Goal: Task Accomplishment & Management: Use online tool/utility

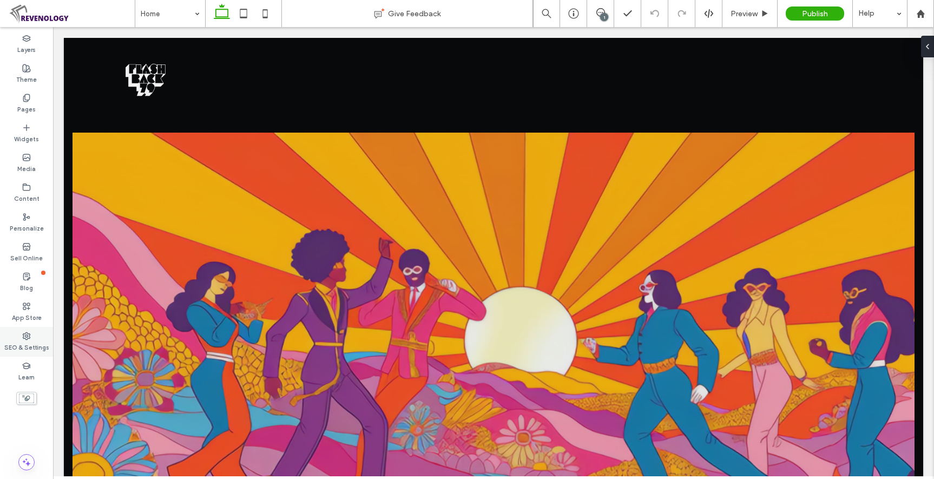
click at [21, 336] on div "SEO & Settings" at bounding box center [26, 342] width 53 height 30
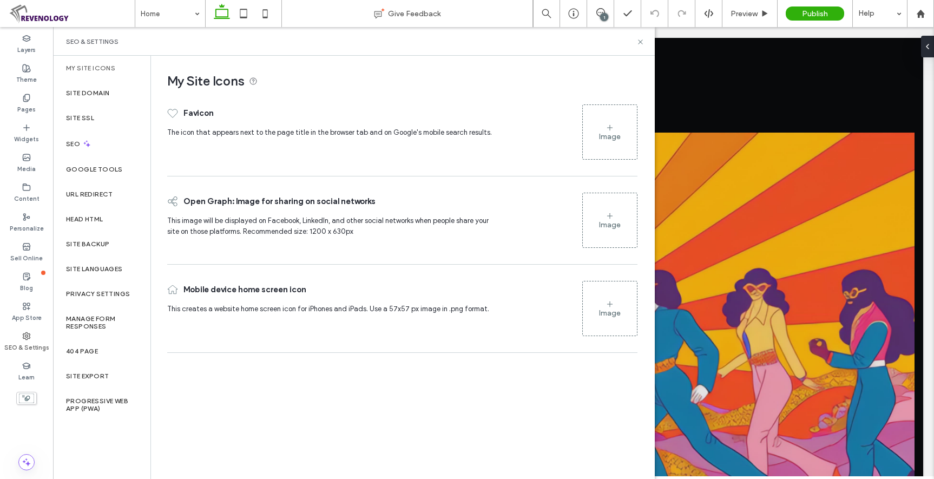
click at [612, 130] on icon at bounding box center [610, 127] width 9 height 9
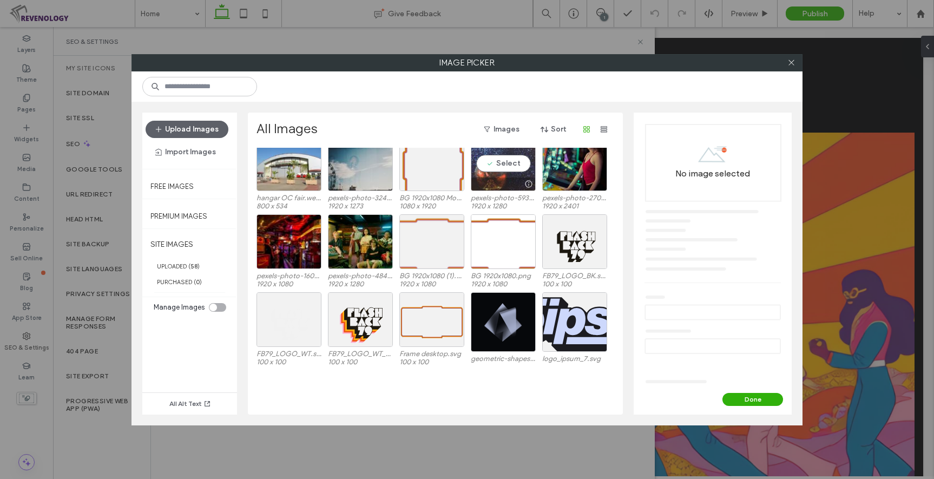
scroll to position [347, 0]
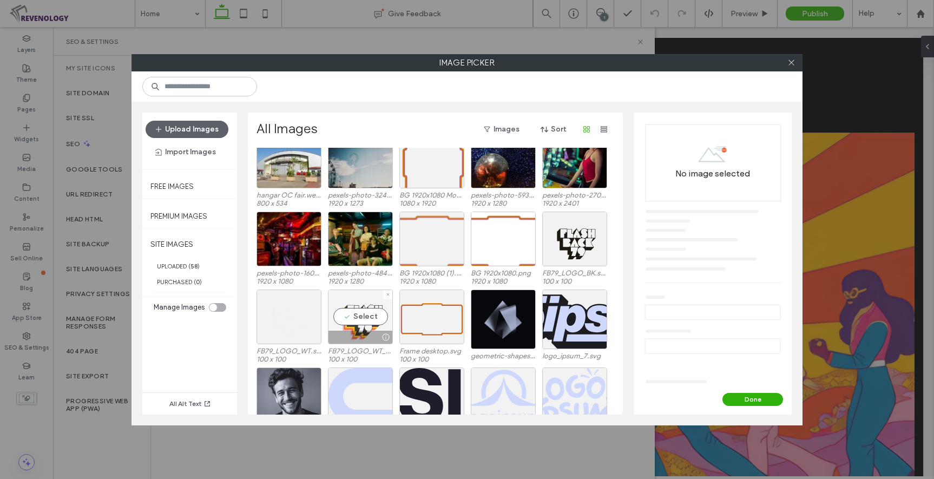
click at [365, 321] on div "Select" at bounding box center [360, 317] width 65 height 55
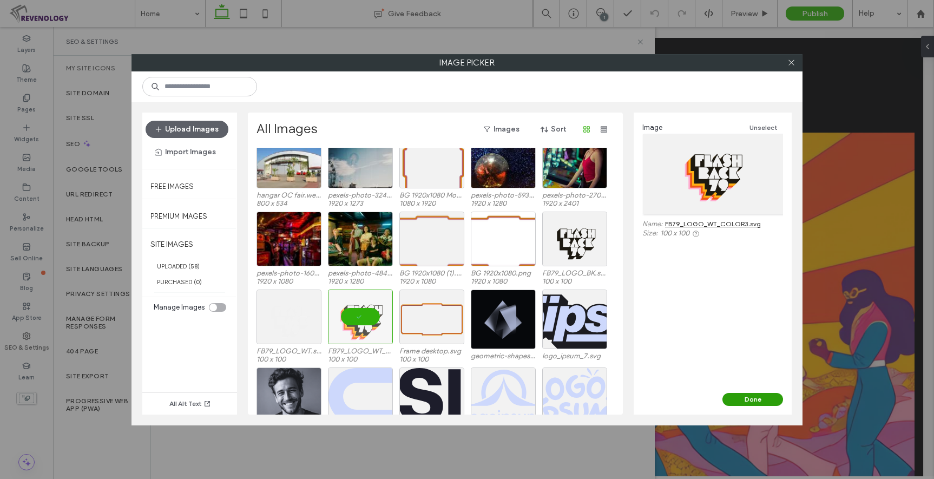
click at [747, 396] on button "Done" at bounding box center [753, 399] width 61 height 13
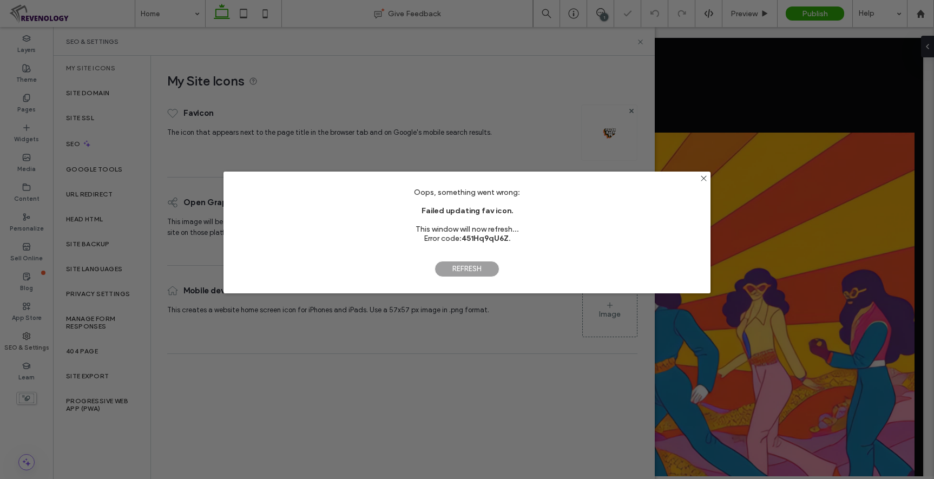
click at [473, 274] on span "Refresh" at bounding box center [467, 269] width 65 height 16
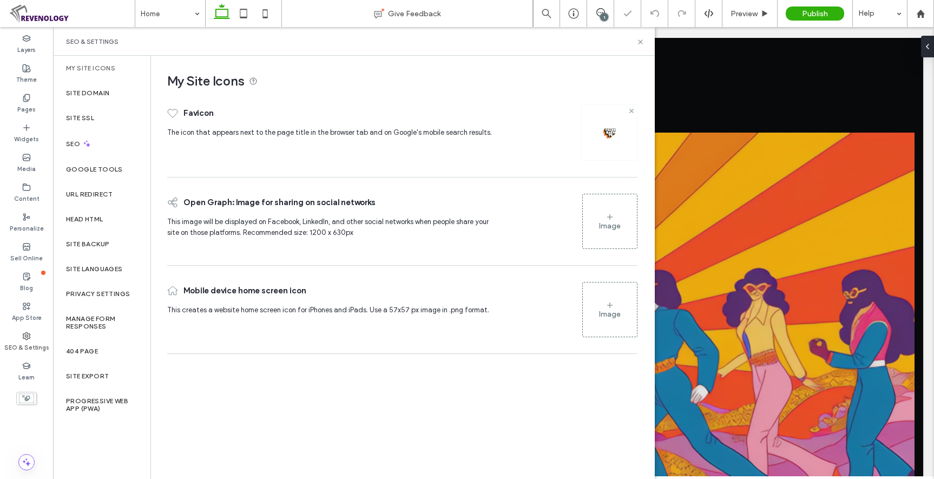
scroll to position [0, 0]
click at [631, 110] on use at bounding box center [631, 110] width 4 height 4
click at [617, 117] on div "Image" at bounding box center [610, 132] width 54 height 52
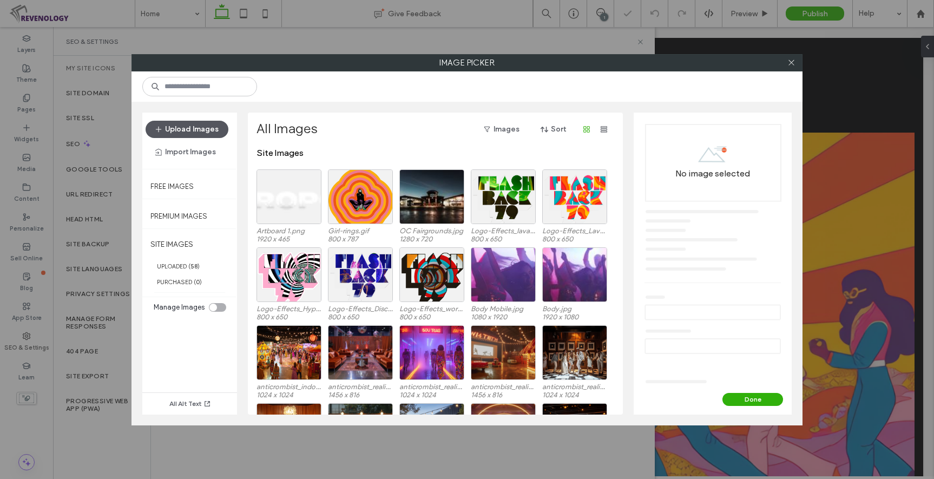
click at [193, 128] on button "Upload Images" at bounding box center [187, 129] width 83 height 17
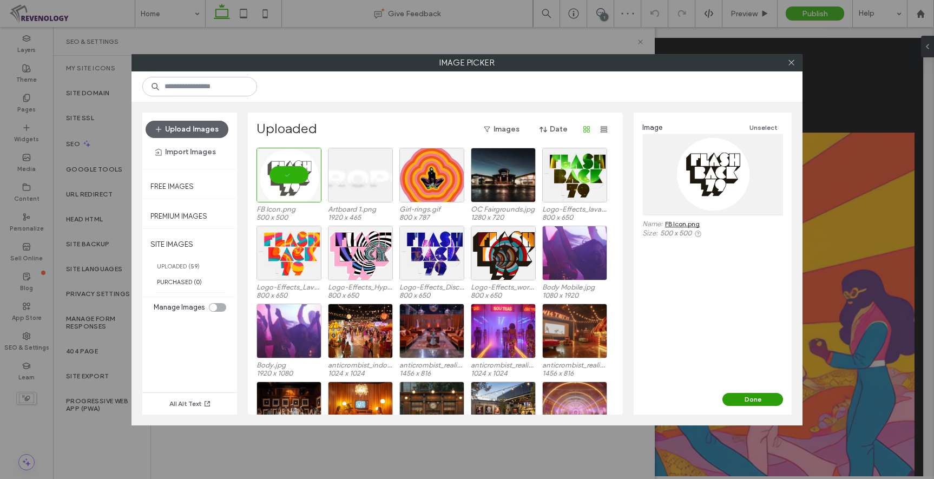
click at [766, 401] on button "Done" at bounding box center [753, 399] width 61 height 13
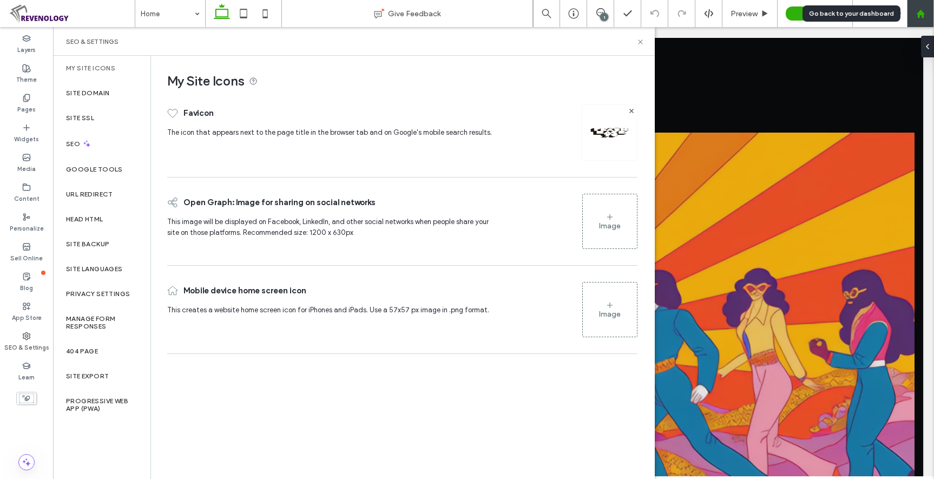
click at [917, 9] on icon at bounding box center [920, 13] width 9 height 9
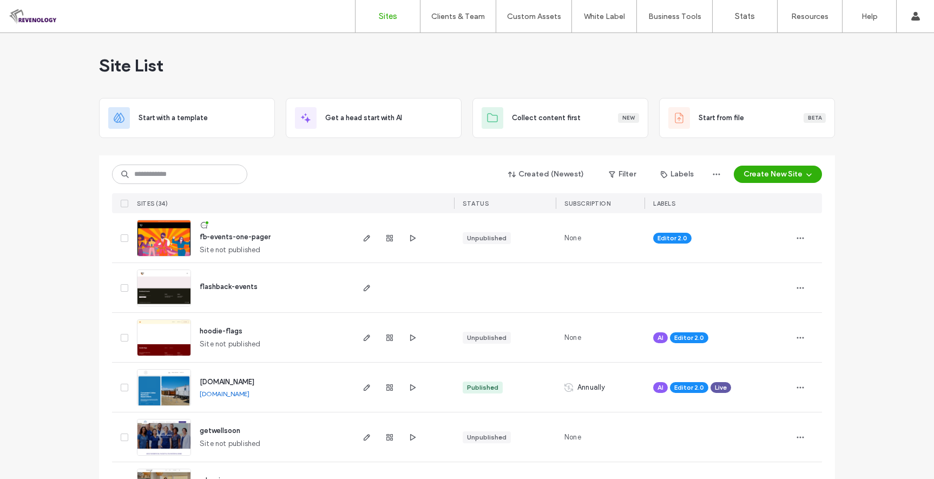
click at [408, 240] on icon "button" at bounding box center [412, 238] width 9 height 9
click at [160, 240] on img at bounding box center [163, 257] width 53 height 74
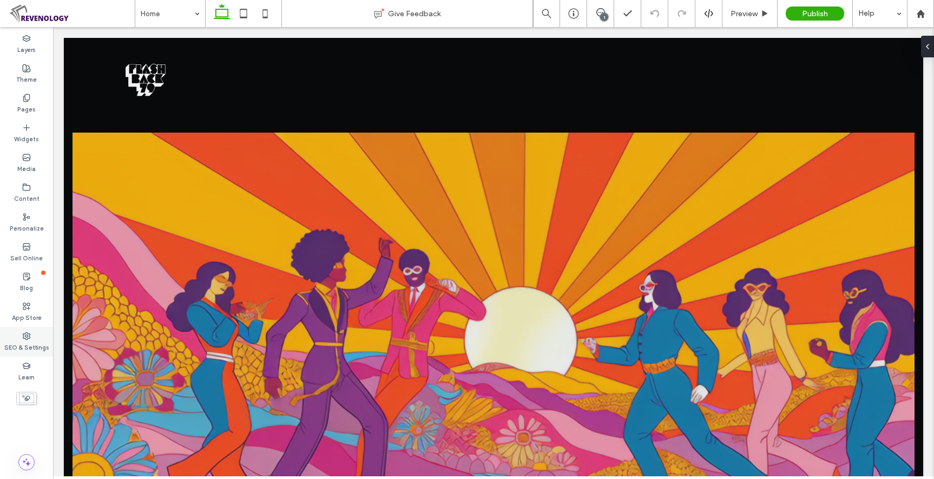
click at [25, 336] on use at bounding box center [26, 335] width 7 height 7
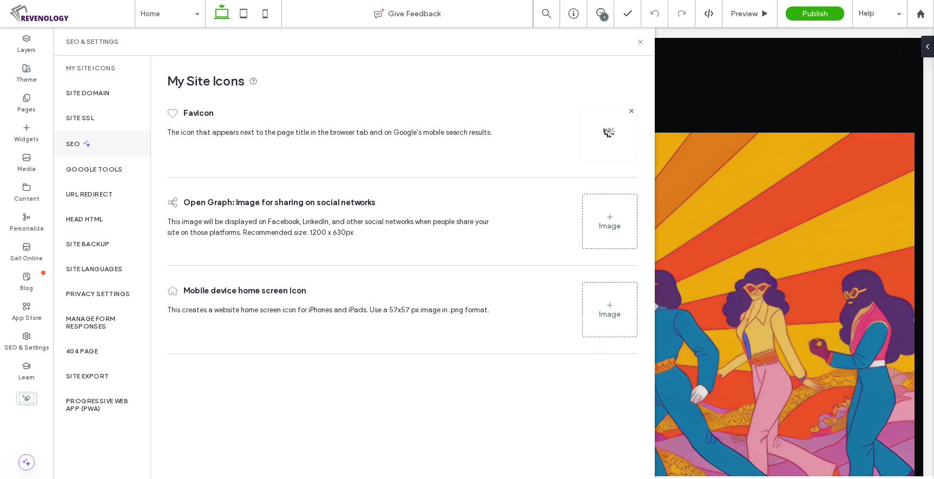
click at [75, 146] on label "SEO" at bounding box center [74, 144] width 16 height 8
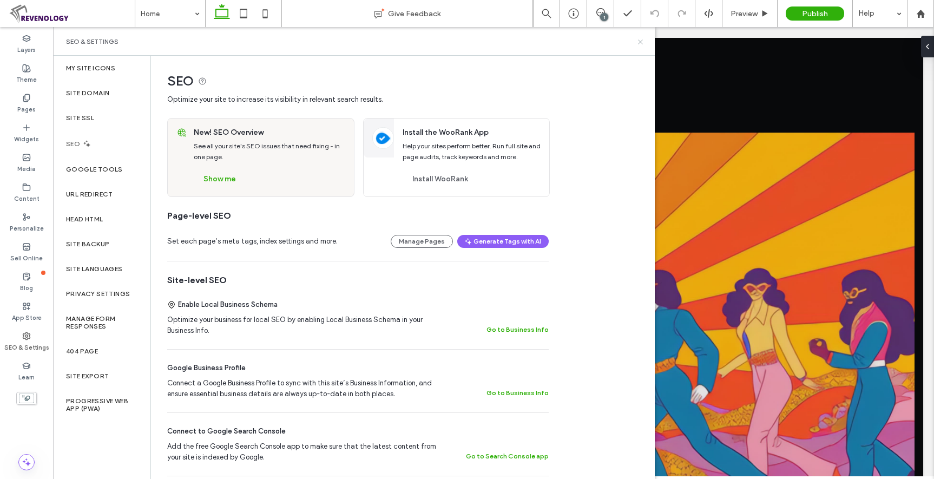
click at [640, 42] on use at bounding box center [640, 42] width 4 height 4
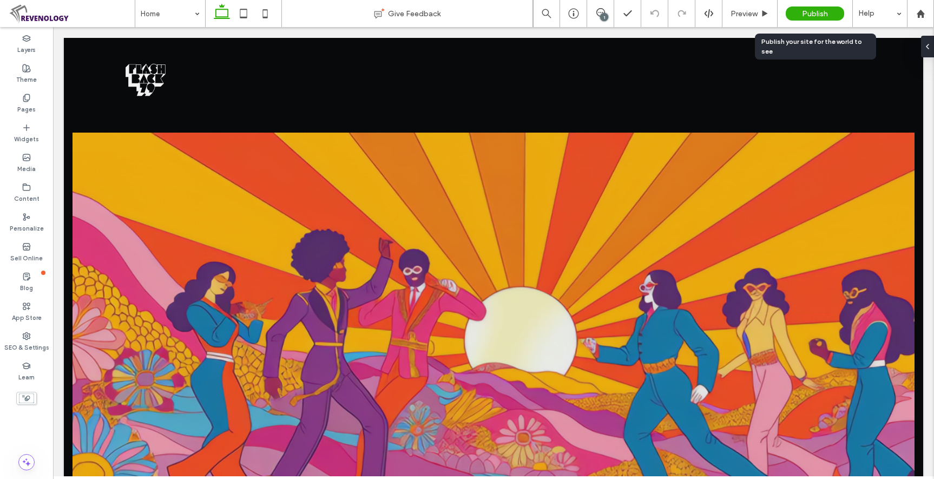
click at [819, 10] on span "Publish" at bounding box center [815, 13] width 26 height 9
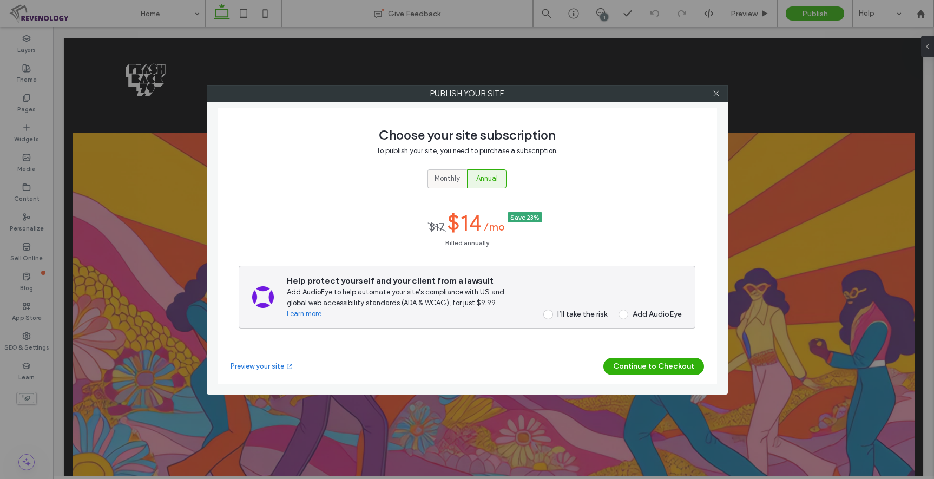
click at [441, 178] on span "Monthly" at bounding box center [447, 178] width 25 height 11
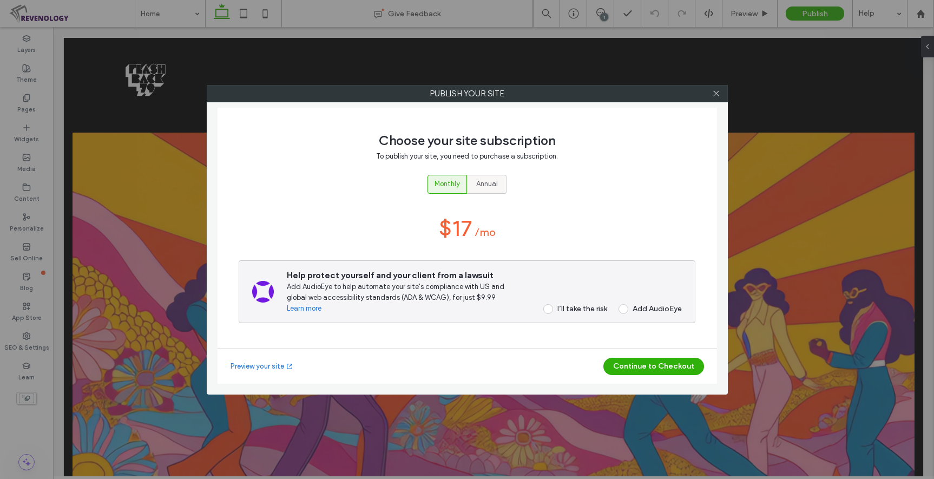
click at [497, 178] on div "Annual" at bounding box center [486, 184] width 25 height 18
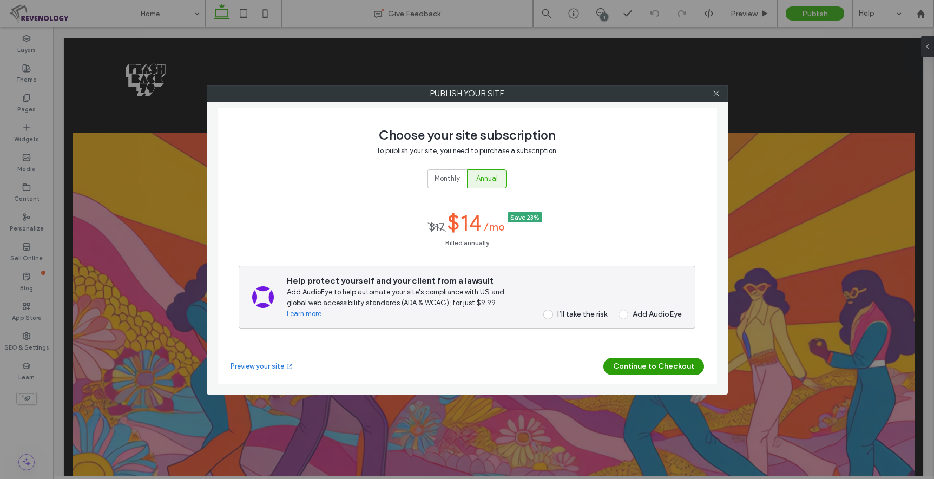
click at [665, 365] on button "Continue to Checkout" at bounding box center [653, 366] width 101 height 17
click at [539, 314] on label "I’ll take the risk" at bounding box center [571, 315] width 71 height 10
click at [668, 367] on button "Continue to Checkout" at bounding box center [653, 366] width 101 height 17
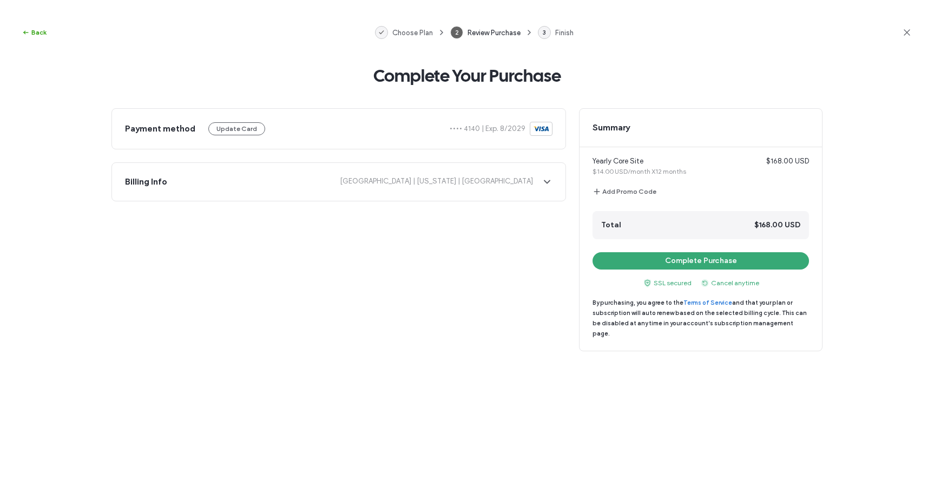
click at [34, 34] on button "Back" at bounding box center [34, 32] width 25 height 13
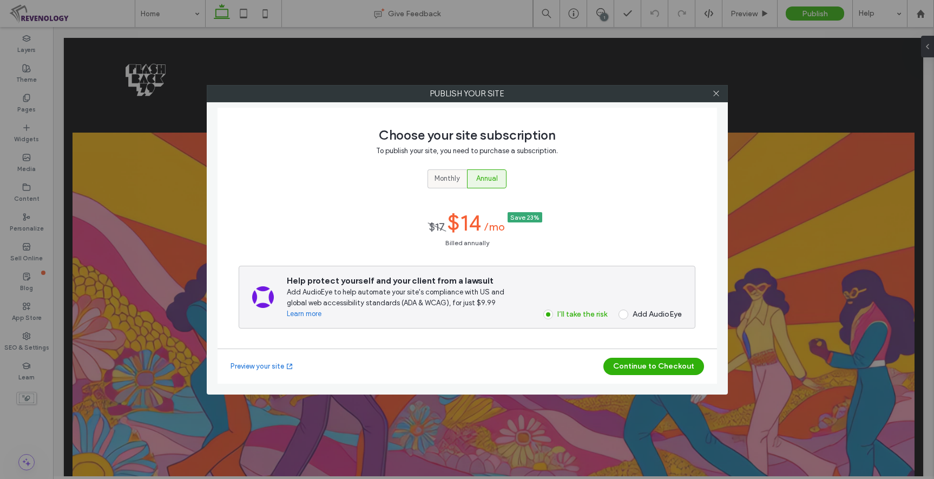
click at [445, 185] on div "Monthly" at bounding box center [447, 179] width 25 height 18
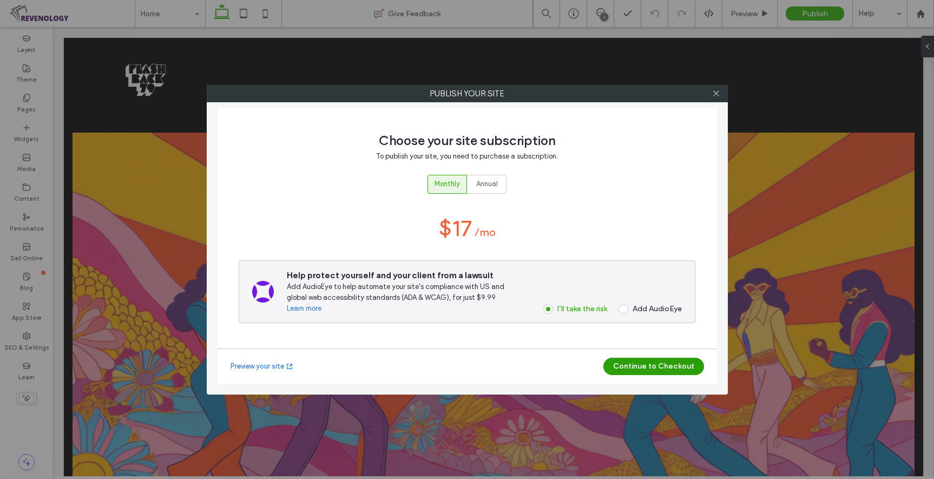
click at [654, 370] on button "Continue to Checkout" at bounding box center [653, 366] width 101 height 17
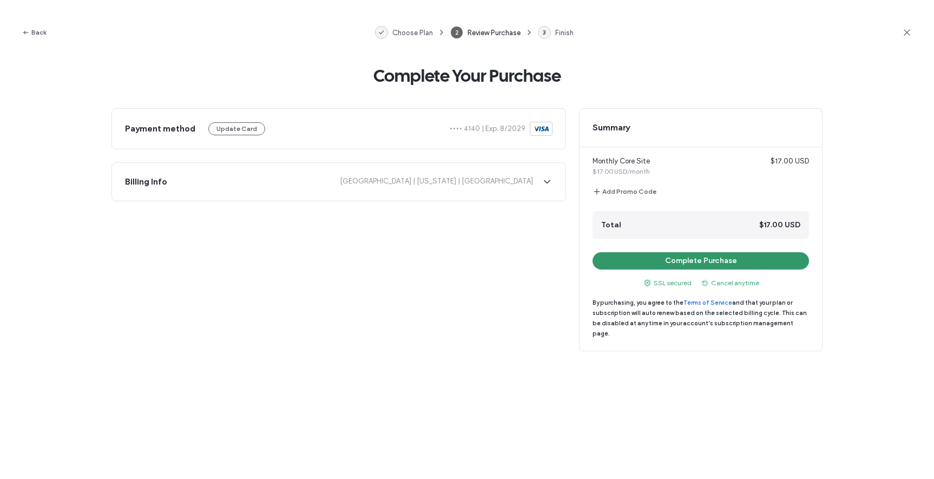
click at [680, 262] on button "Complete Purchase" at bounding box center [701, 260] width 216 height 17
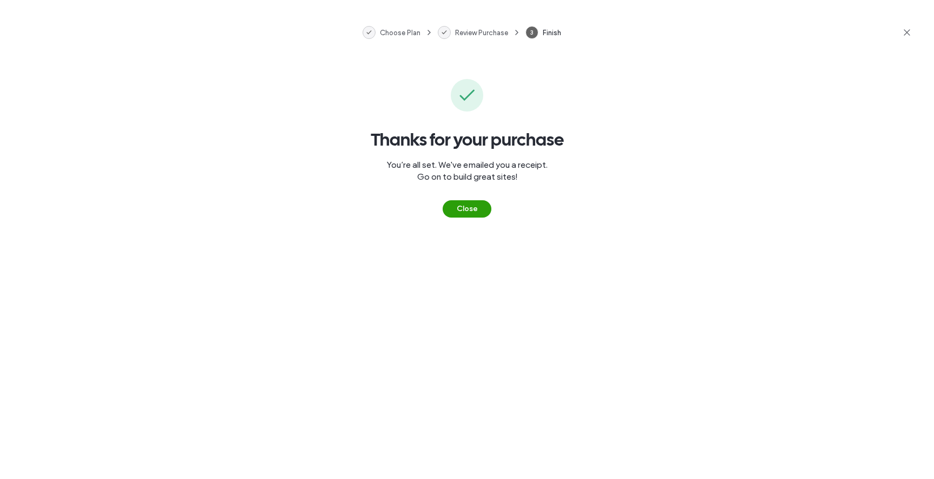
click at [456, 208] on button "Close" at bounding box center [467, 208] width 49 height 17
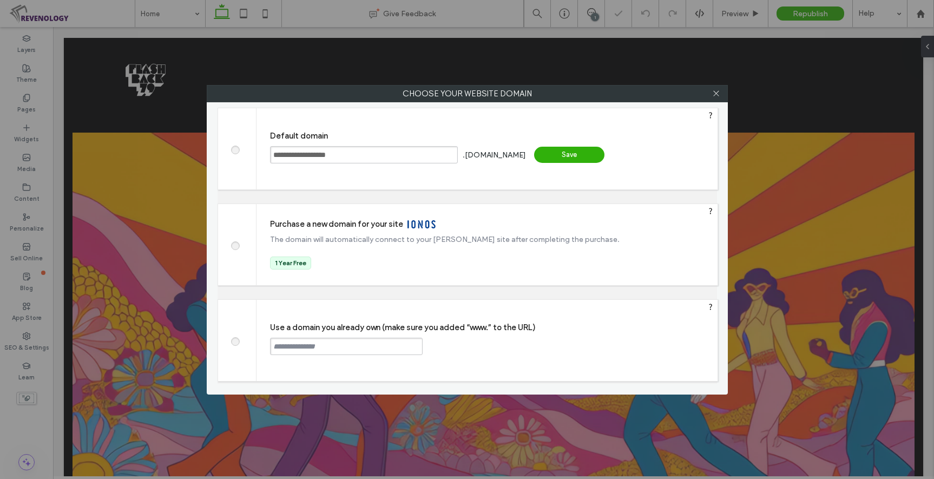
click at [350, 345] on input "text" at bounding box center [346, 346] width 153 height 17
type input "**********"
click at [478, 346] on div "Continue" at bounding box center [464, 346] width 70 height 16
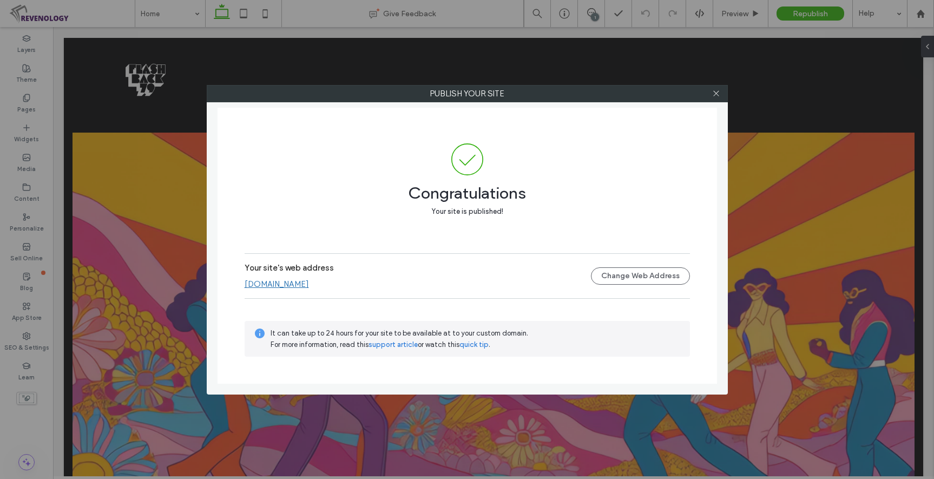
click at [288, 284] on link "www.flashbackevents.net" at bounding box center [277, 284] width 64 height 10
click at [716, 97] on span at bounding box center [716, 94] width 8 height 16
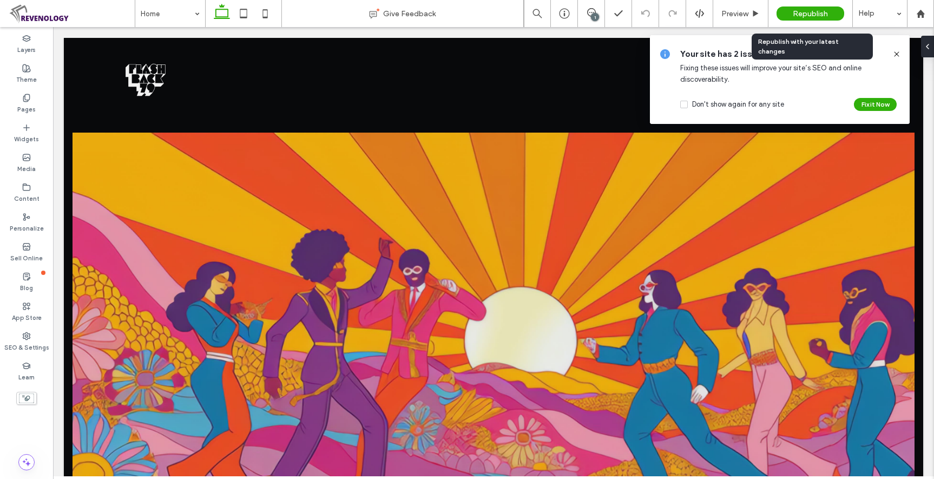
click at [815, 11] on span "Republish" at bounding box center [810, 13] width 35 height 9
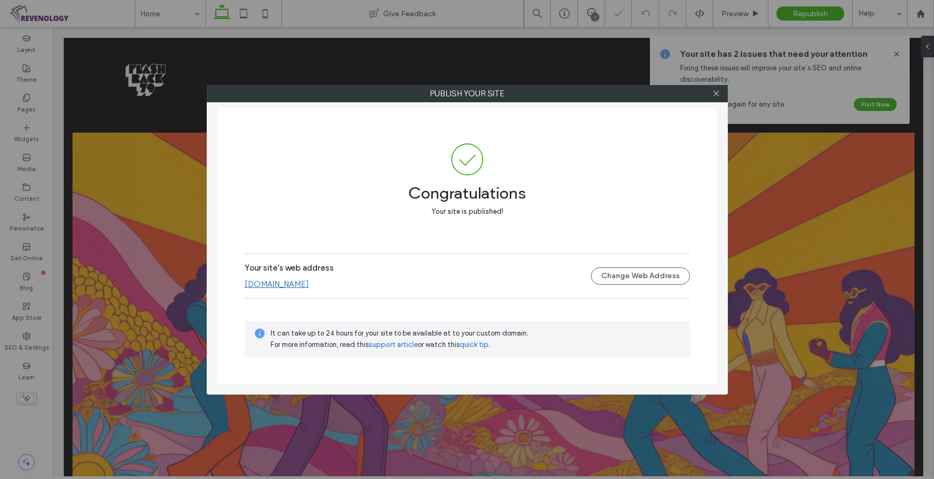
click at [281, 285] on link "www.flashbackevents.net" at bounding box center [277, 284] width 64 height 10
click at [717, 94] on use at bounding box center [715, 93] width 5 height 5
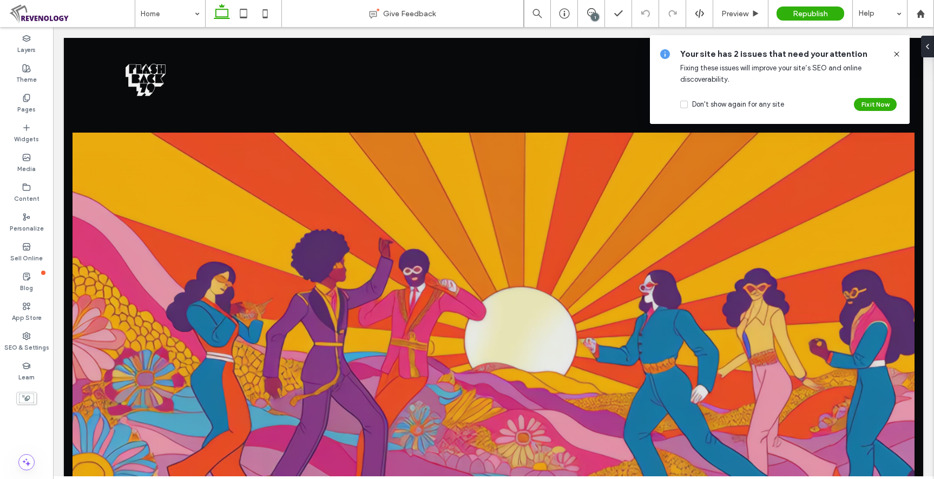
click at [897, 52] on icon at bounding box center [896, 54] width 9 height 9
click at [30, 339] on icon at bounding box center [26, 336] width 9 height 9
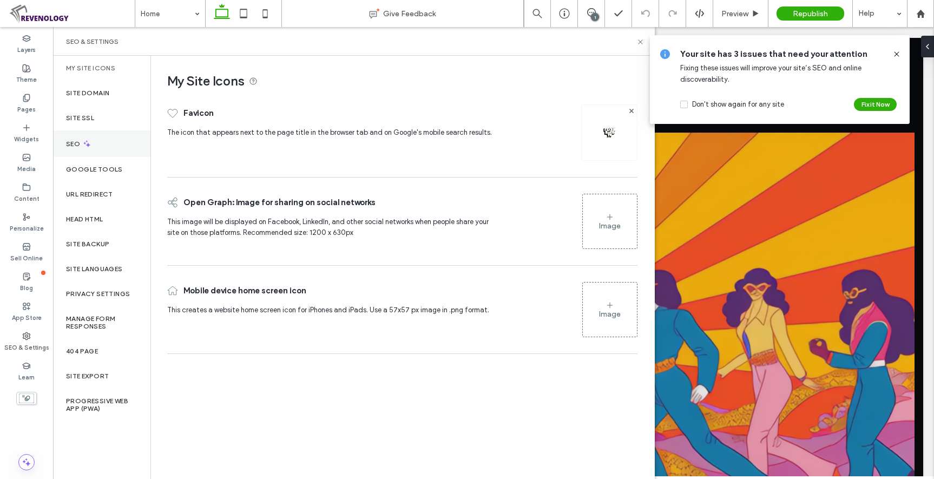
click at [99, 148] on div "SEO" at bounding box center [101, 143] width 97 height 27
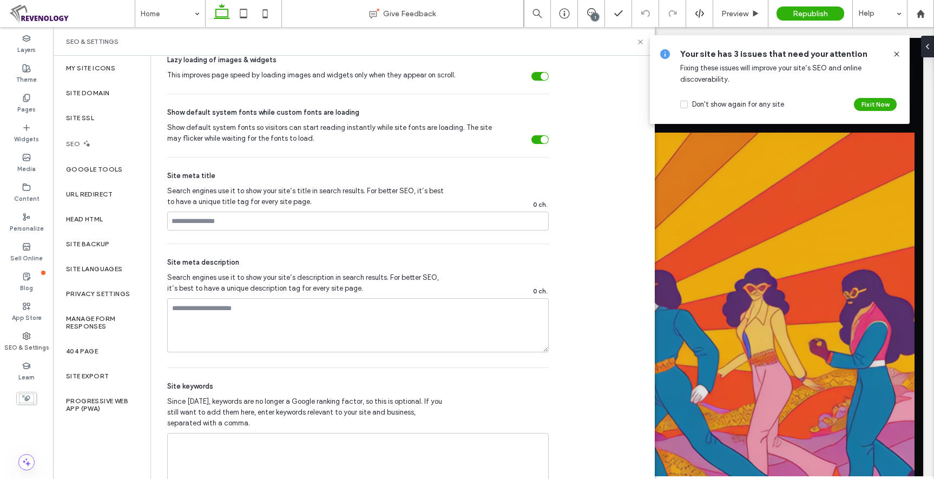
scroll to position [592, 0]
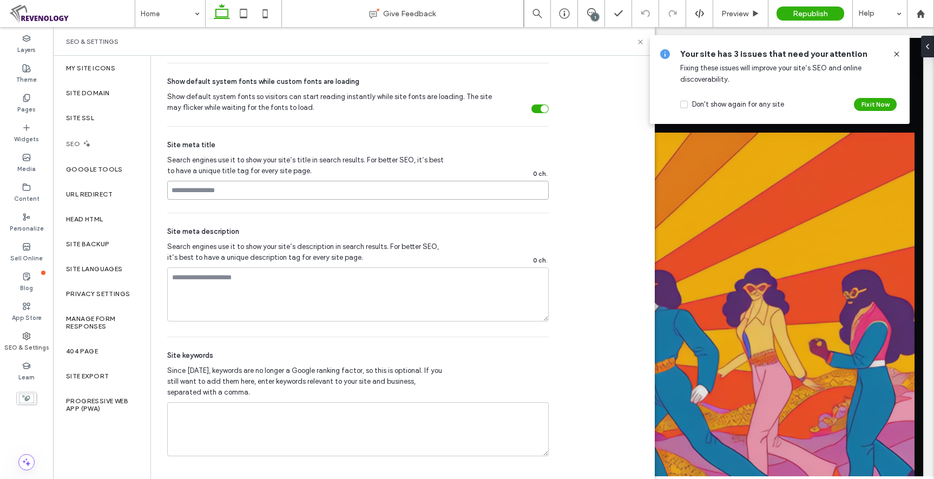
click at [255, 189] on input at bounding box center [358, 190] width 382 height 19
click at [250, 297] on textarea at bounding box center [358, 294] width 382 height 54
click at [338, 192] on input "**********" at bounding box center [358, 190] width 382 height 19
type input "**********"
click at [409, 220] on div "Site meta description Search engines use it to show your site’s description in …" at bounding box center [358, 274] width 382 height 123
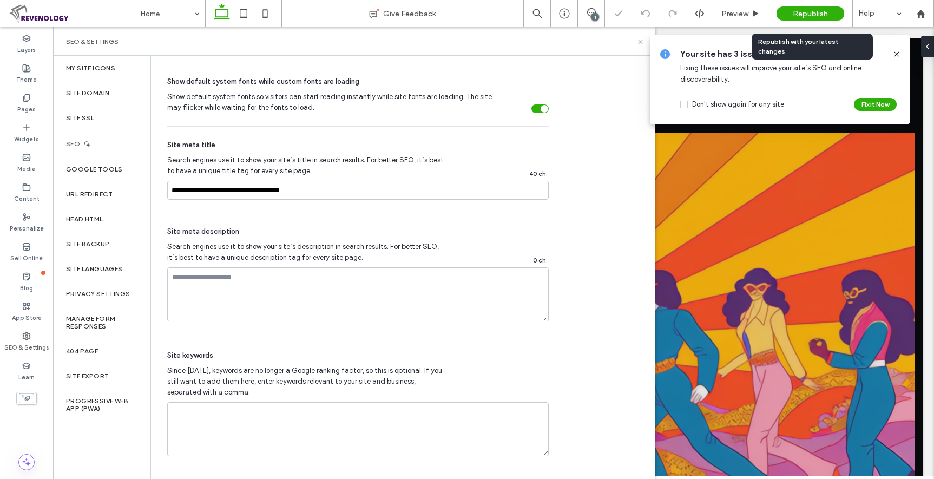
click at [822, 18] on span "Republish" at bounding box center [810, 13] width 35 height 9
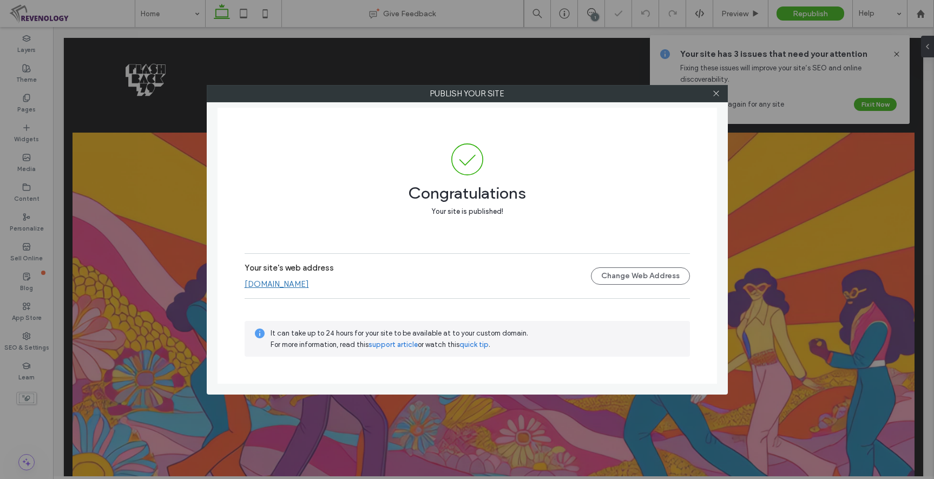
click at [305, 284] on link "www.flashbackevents.net" at bounding box center [277, 284] width 64 height 10
click at [717, 94] on use at bounding box center [715, 93] width 5 height 5
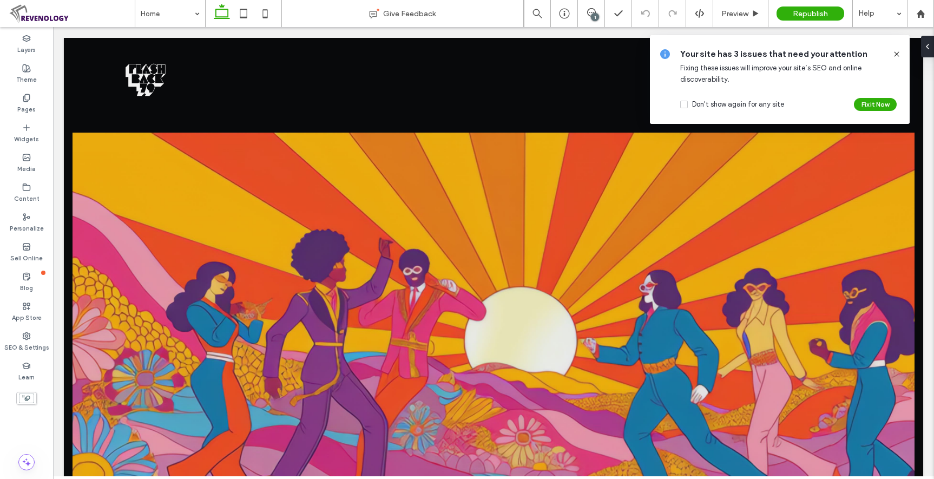
click at [896, 54] on icon at bounding box center [896, 54] width 9 height 9
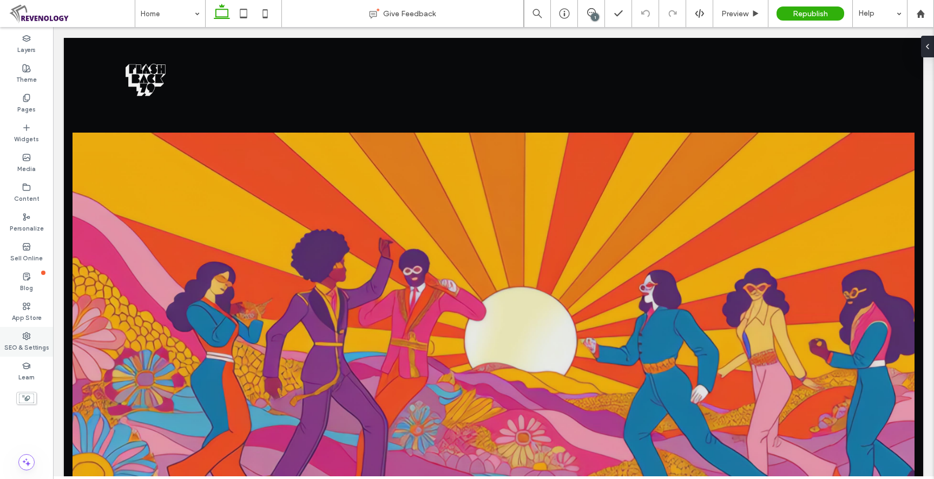
click at [27, 340] on icon at bounding box center [26, 336] width 9 height 9
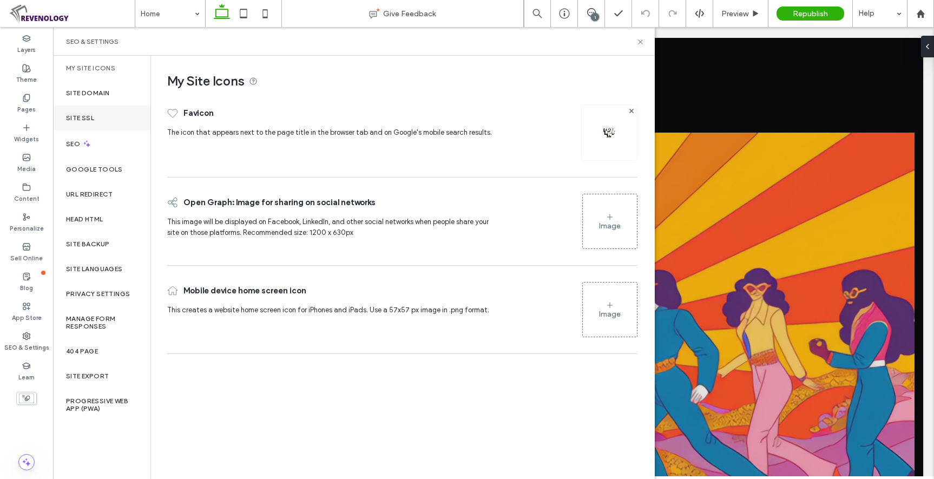
click at [89, 113] on div "Site SSL" at bounding box center [101, 118] width 97 height 25
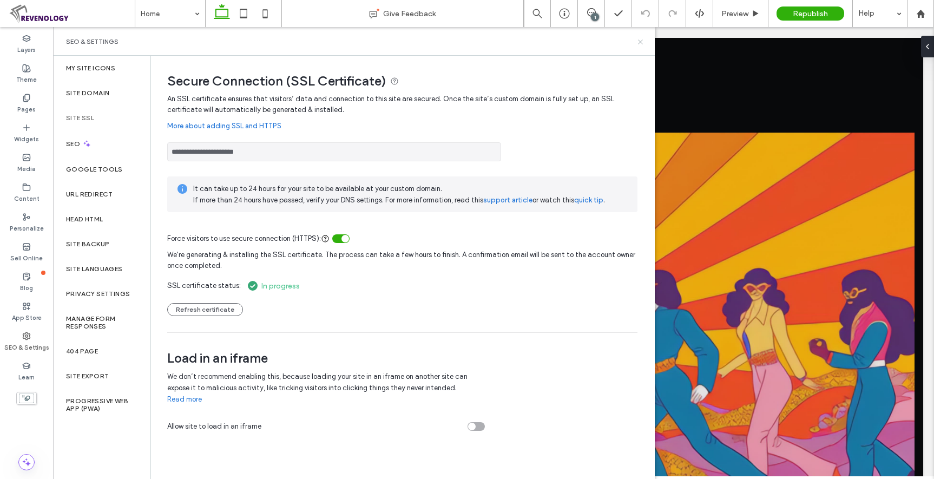
click at [639, 40] on use at bounding box center [640, 42] width 4 height 4
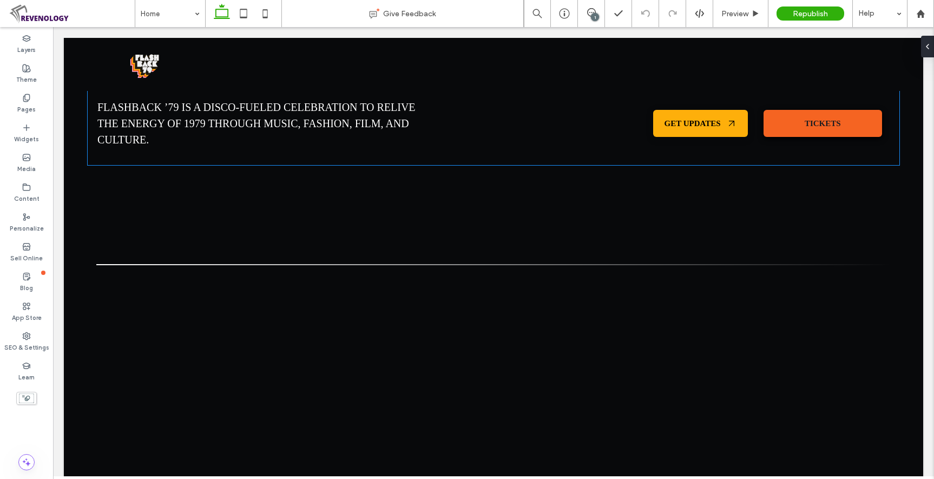
scroll to position [649, 0]
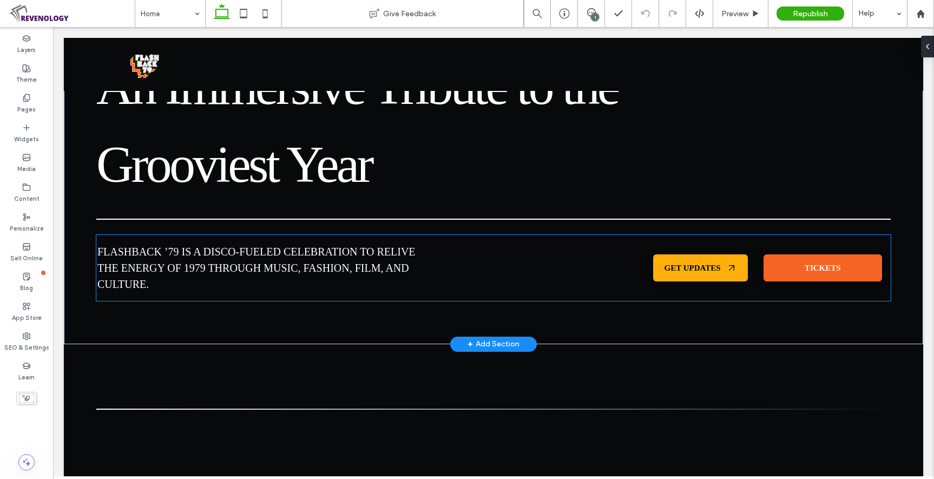
click at [826, 268] on span "TICKETS" at bounding box center [823, 268] width 36 height 9
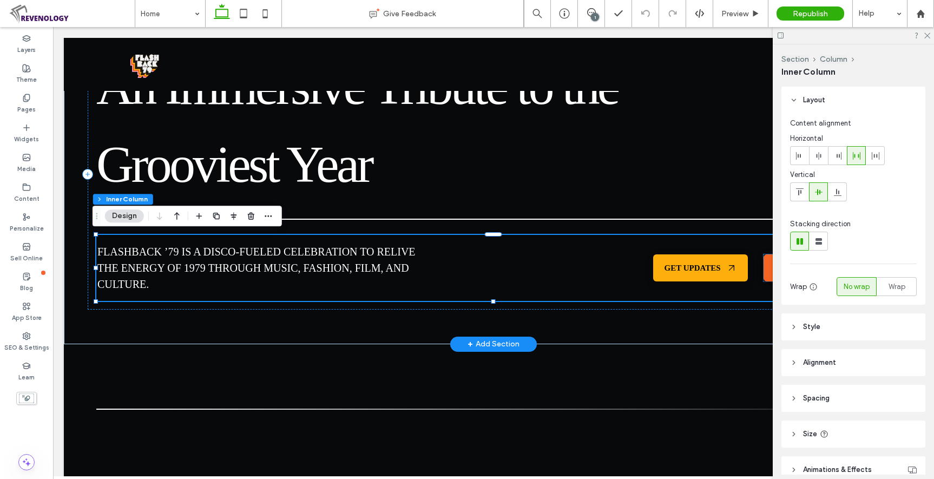
click at [764, 272] on link "TICKETS" at bounding box center [823, 267] width 119 height 27
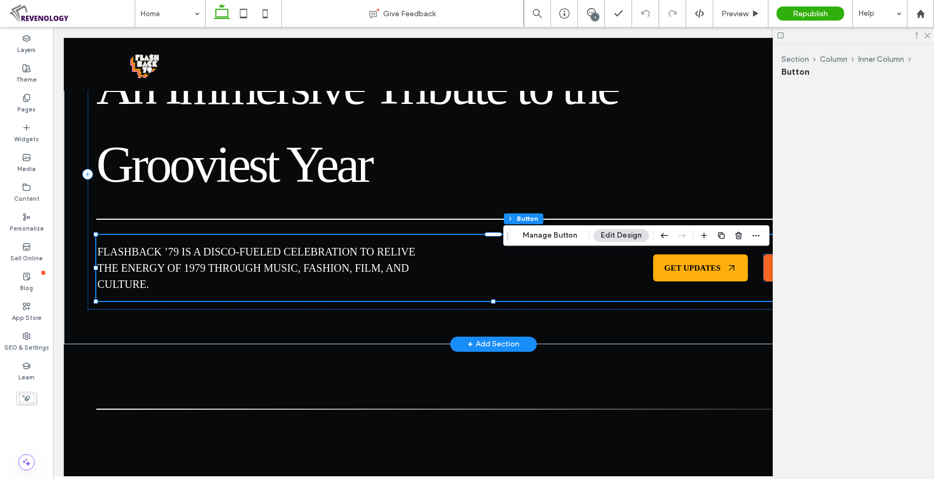
click at [764, 272] on div "TICKETS" at bounding box center [823, 267] width 119 height 27
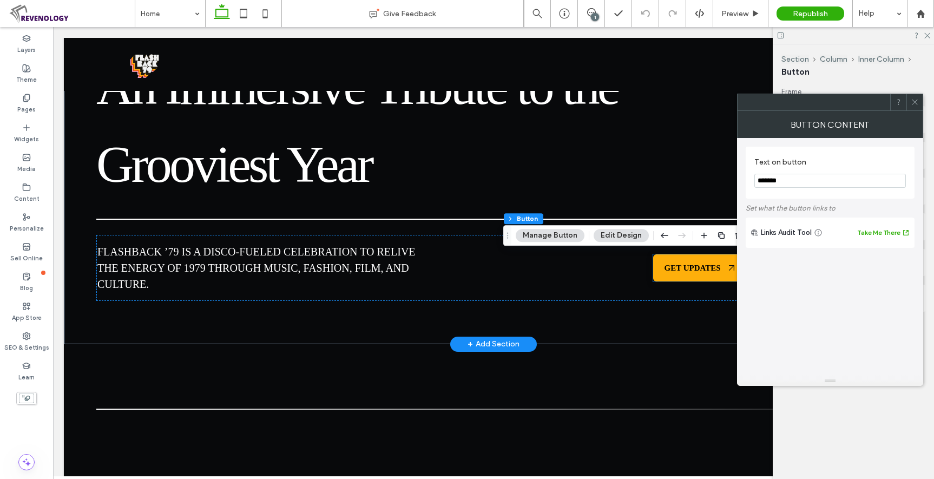
type input "**"
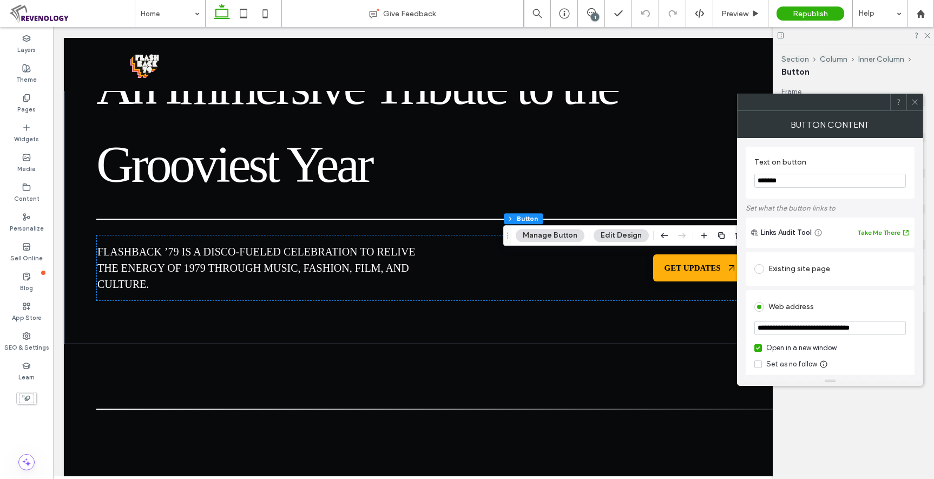
click at [555, 241] on button "Manage Button" at bounding box center [550, 235] width 69 height 13
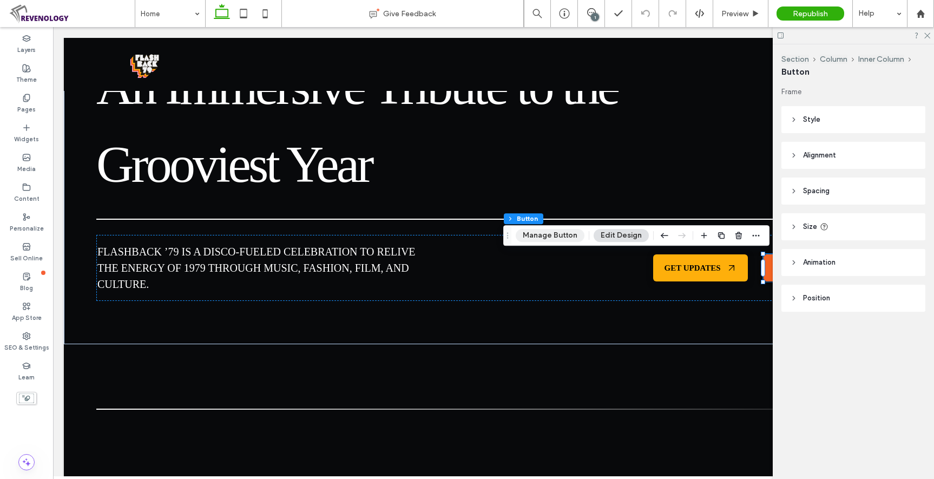
click at [553, 231] on button "Manage Button" at bounding box center [550, 235] width 69 height 13
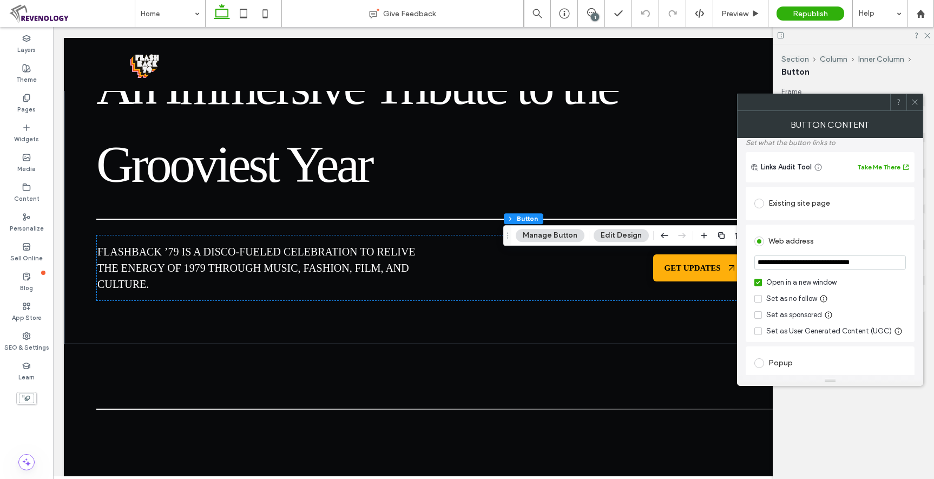
scroll to position [108, 0]
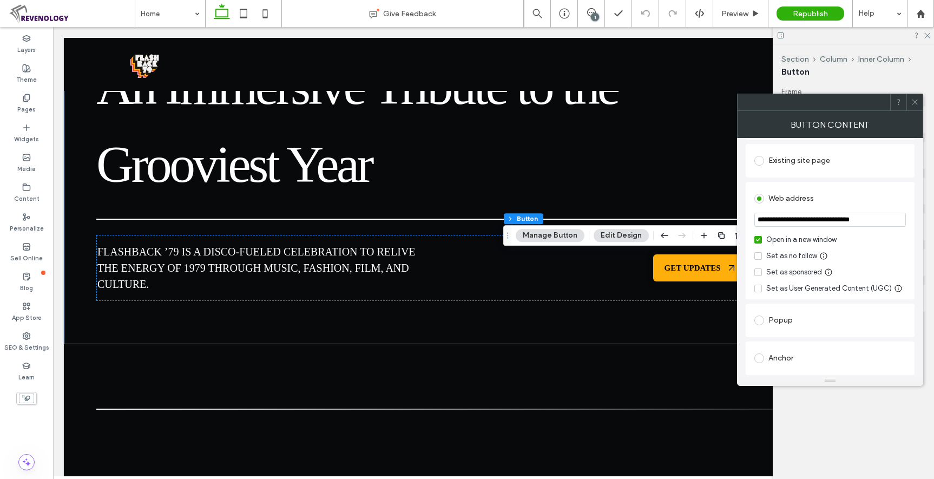
drag, startPoint x: 783, startPoint y: 219, endPoint x: 908, endPoint y: 221, distance: 125.0
click at [908, 221] on div "**********" at bounding box center [830, 240] width 169 height 117
type input "**********"
click at [914, 106] on icon at bounding box center [915, 102] width 8 height 8
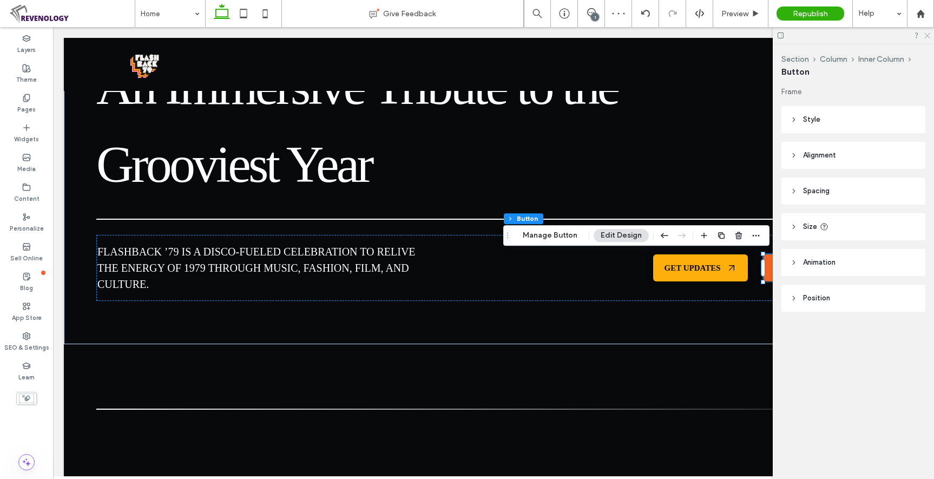
click at [929, 32] on icon at bounding box center [926, 34] width 7 height 7
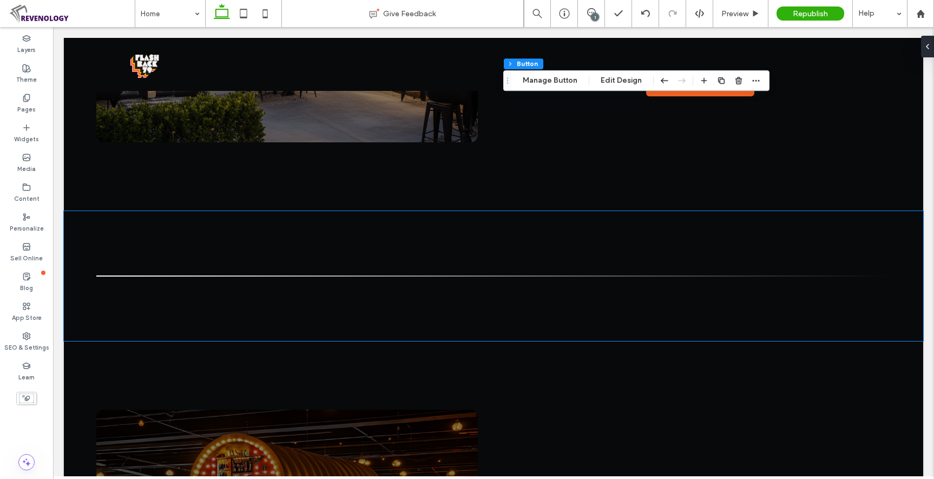
scroll to position [3247, 0]
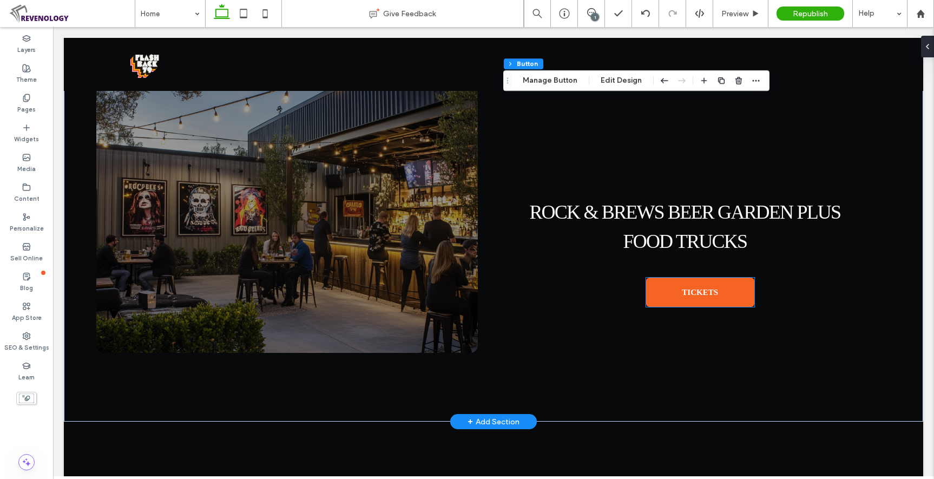
click at [690, 288] on span "TICKETS" at bounding box center [700, 292] width 36 height 9
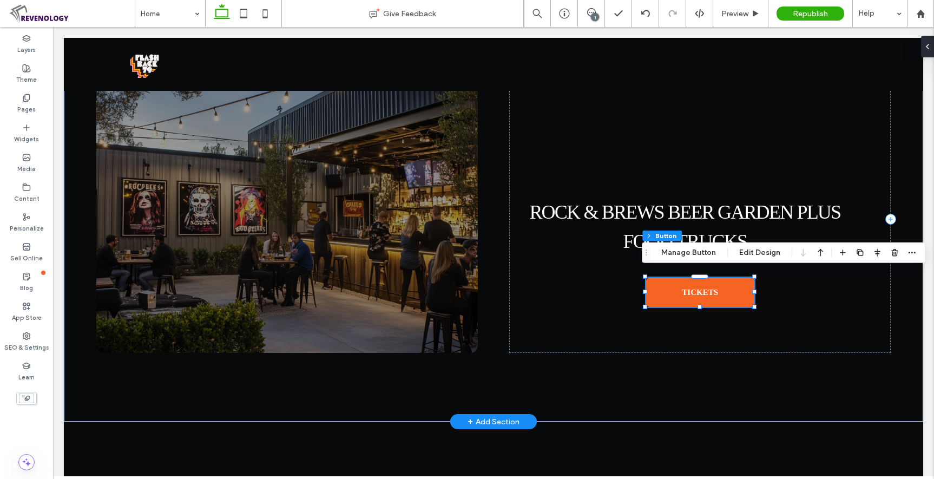
click at [696, 294] on link "TICKETS" at bounding box center [700, 292] width 108 height 29
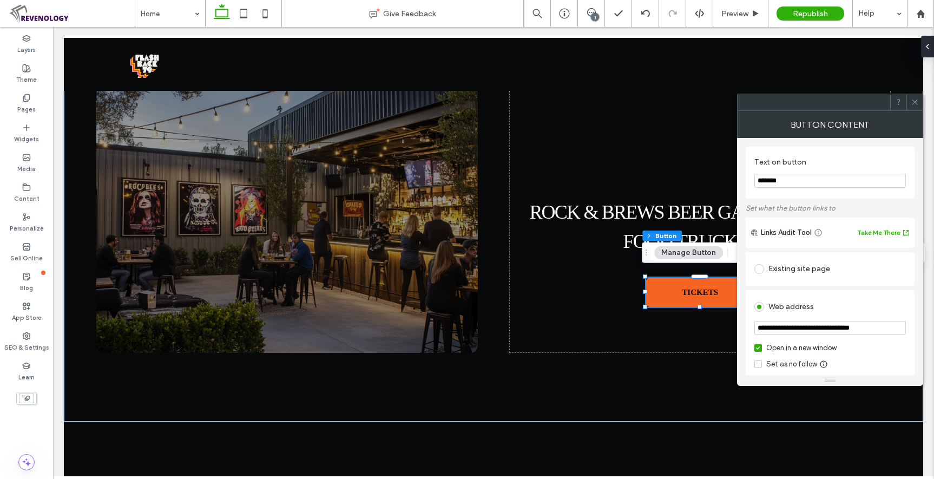
click at [817, 327] on input "**********" at bounding box center [830, 328] width 152 height 14
paste input "url"
type input "**********"
click at [779, 348] on div "Open in a new window" at bounding box center [801, 348] width 70 height 11
click at [917, 103] on icon at bounding box center [915, 102] width 8 height 8
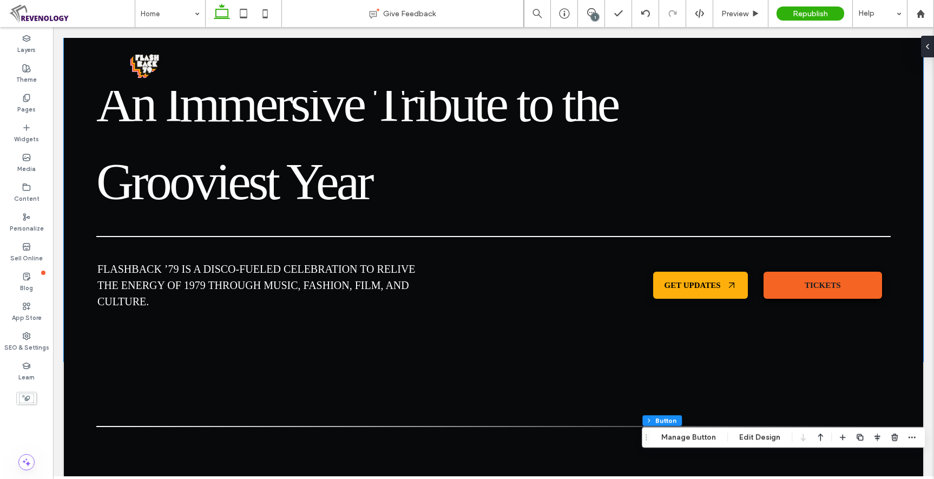
scroll to position [666, 0]
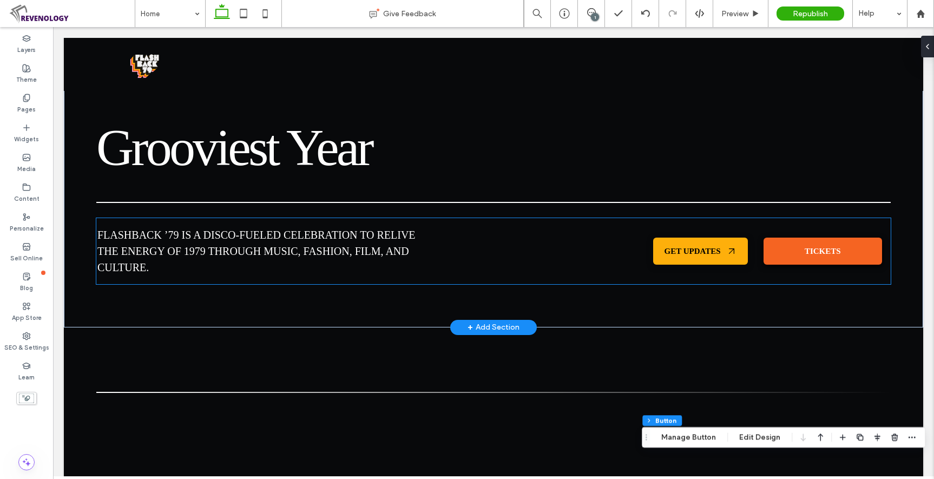
click at [812, 251] on span "TICKETS" at bounding box center [823, 251] width 36 height 9
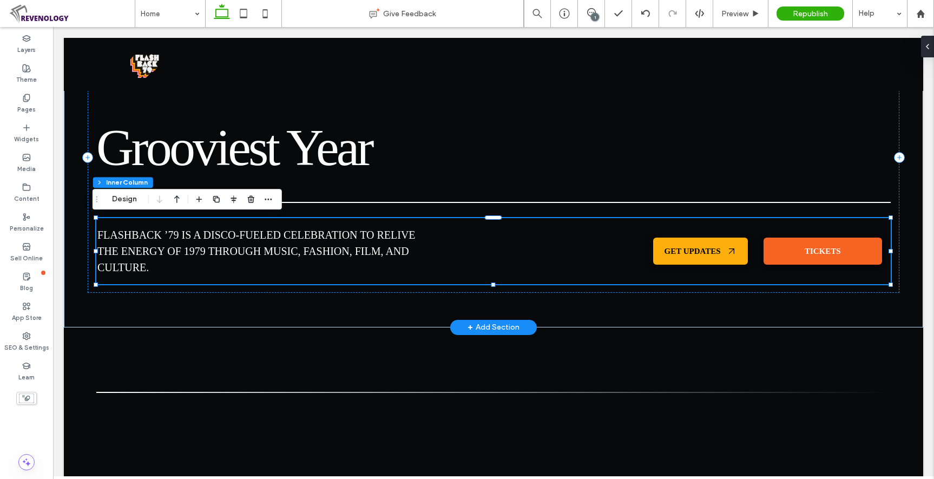
click at [812, 251] on span "TICKETS" at bounding box center [823, 251] width 36 height 9
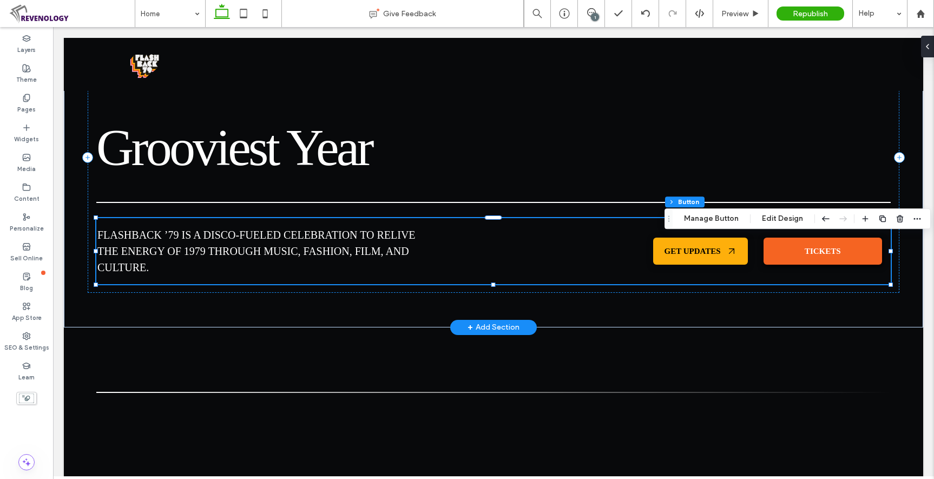
click at [812, 251] on div "TICKETS" at bounding box center [823, 251] width 119 height 27
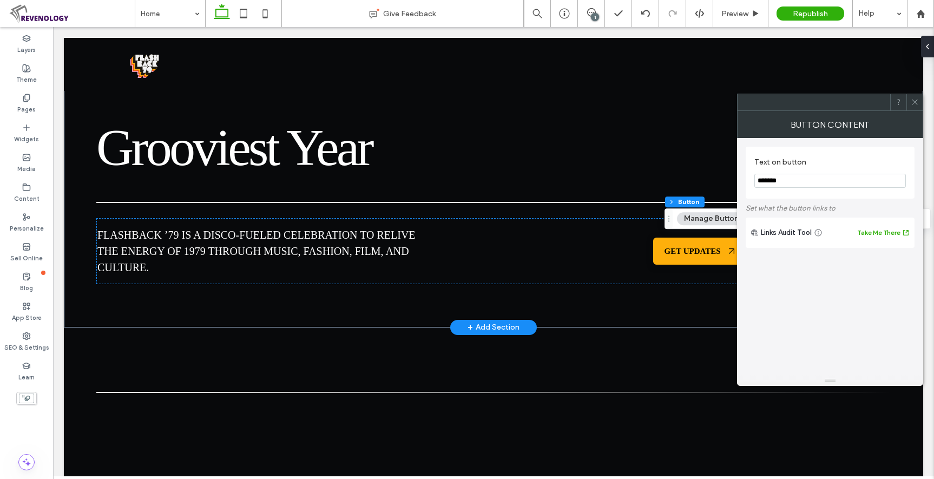
type input "**"
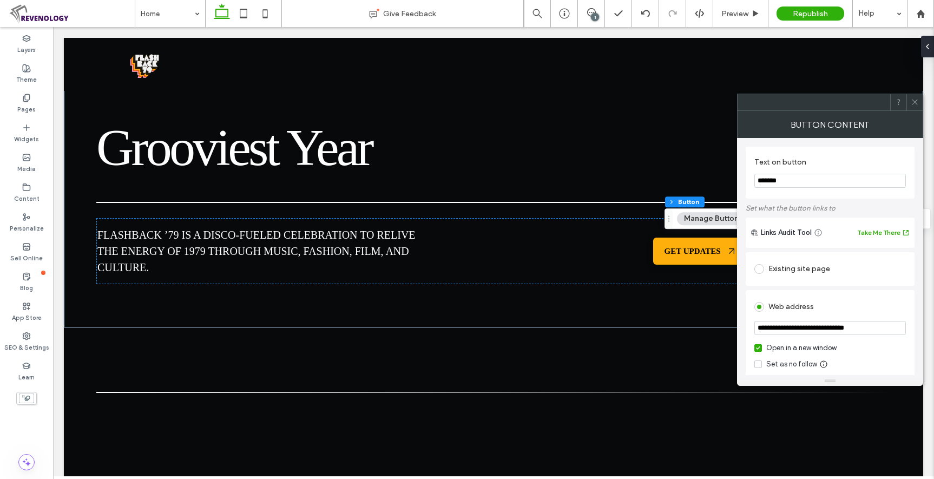
click at [807, 344] on div "Open in a new window" at bounding box center [801, 348] width 70 height 11
click at [917, 102] on icon at bounding box center [915, 102] width 8 height 8
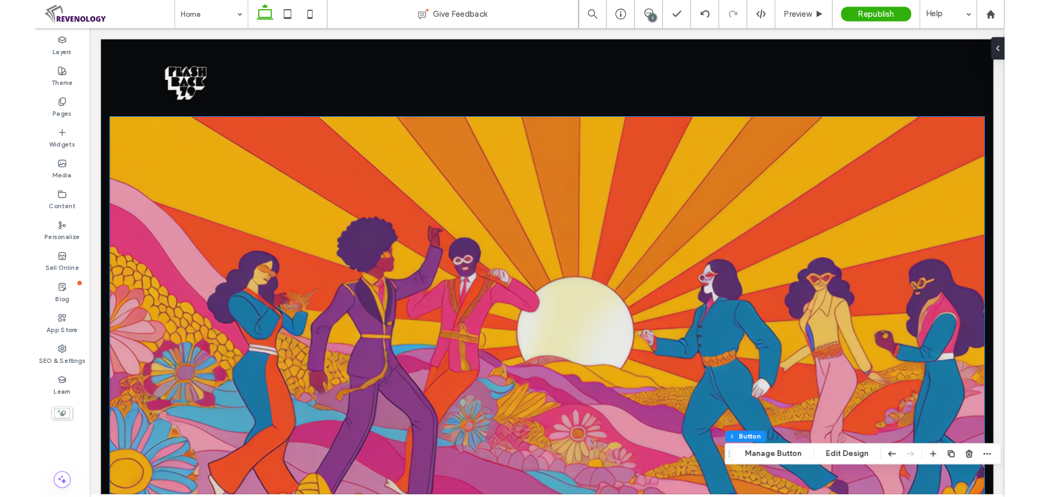
scroll to position [0, 0]
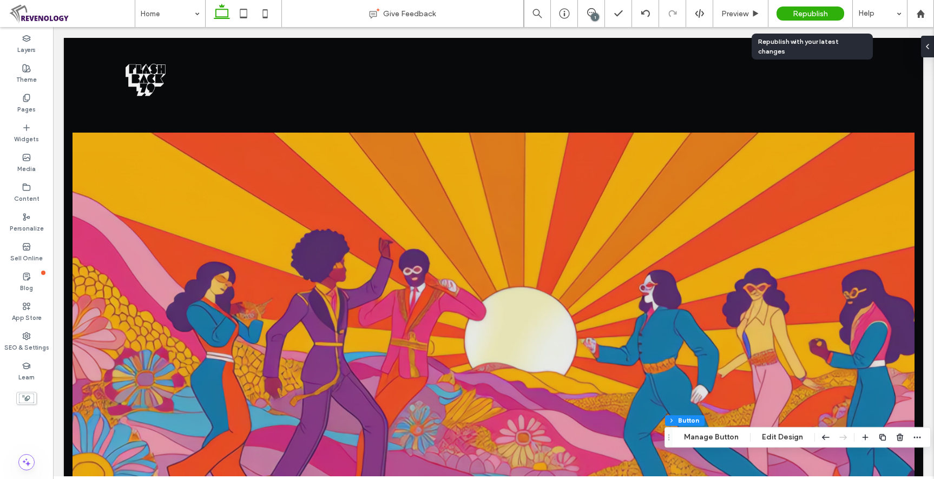
click at [816, 10] on span "Republish" at bounding box center [810, 13] width 35 height 9
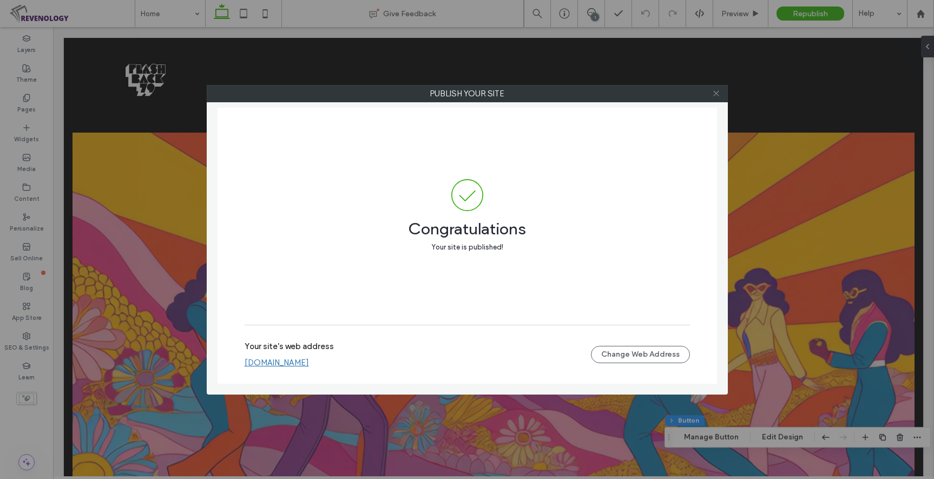
click at [715, 96] on icon at bounding box center [716, 93] width 8 height 8
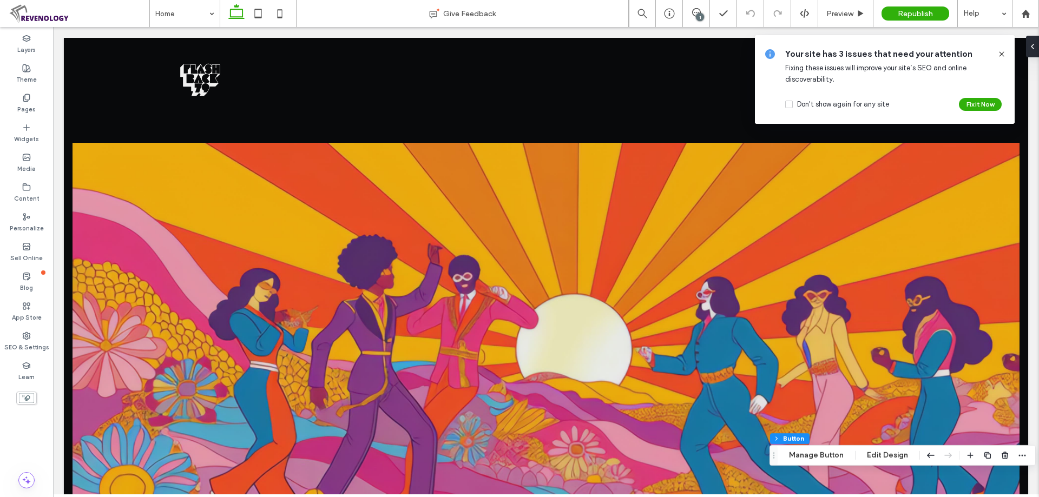
click at [934, 57] on icon at bounding box center [1001, 54] width 9 height 9
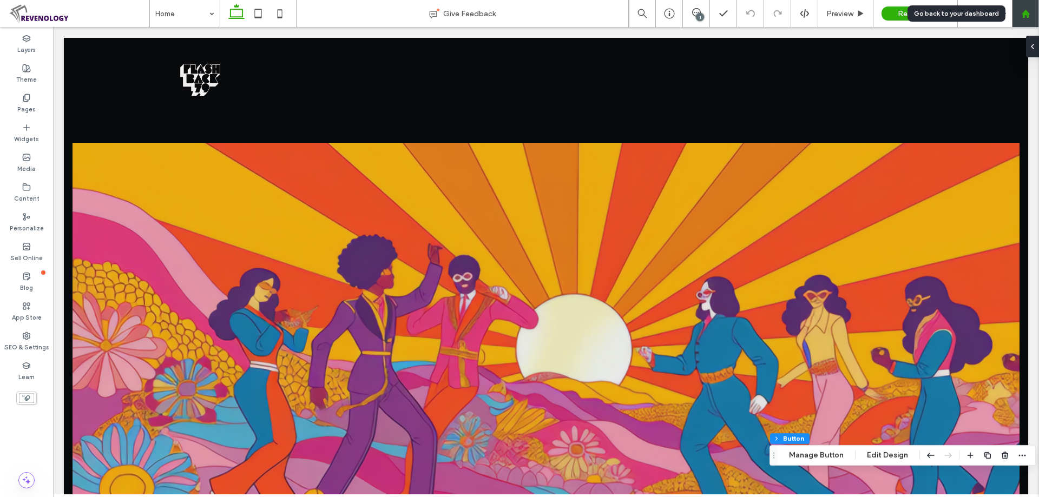
click at [934, 23] on div at bounding box center [1025, 13] width 27 height 27
